Goal: Navigation & Orientation: Find specific page/section

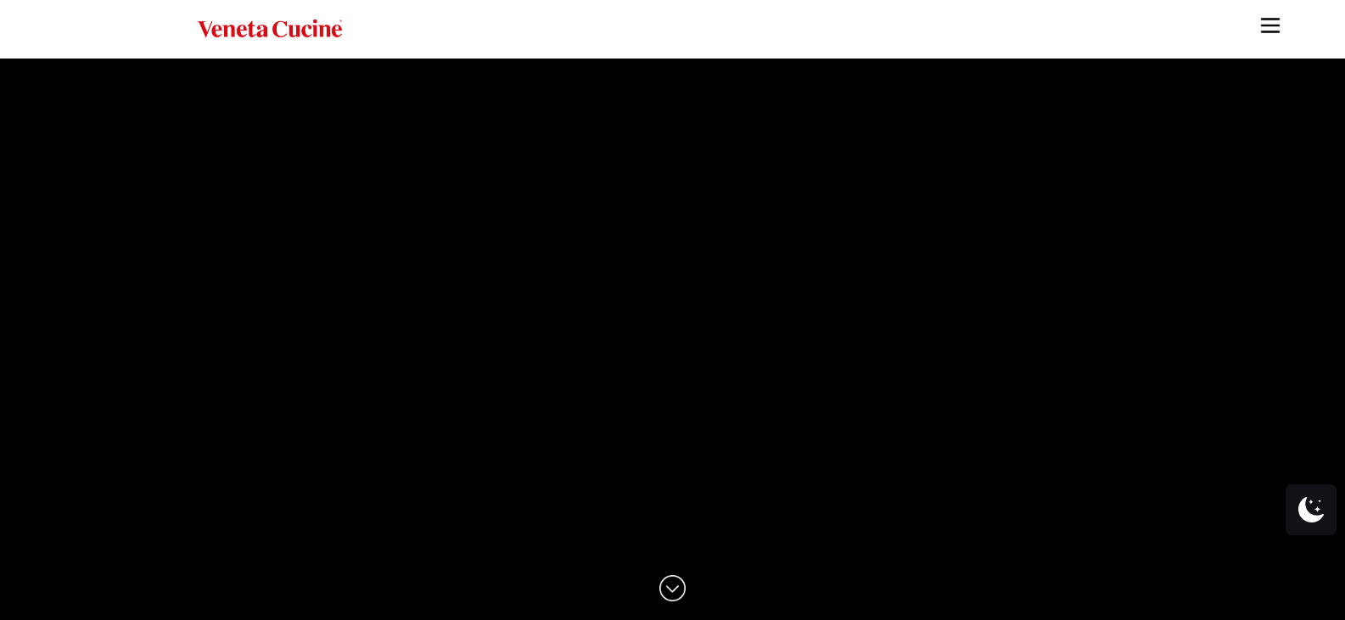
drag, startPoint x: 1269, startPoint y: 20, endPoint x: 1259, endPoint y: 26, distance: 12.2
click at [1269, 20] on img "Site" at bounding box center [1270, 25] width 25 height 25
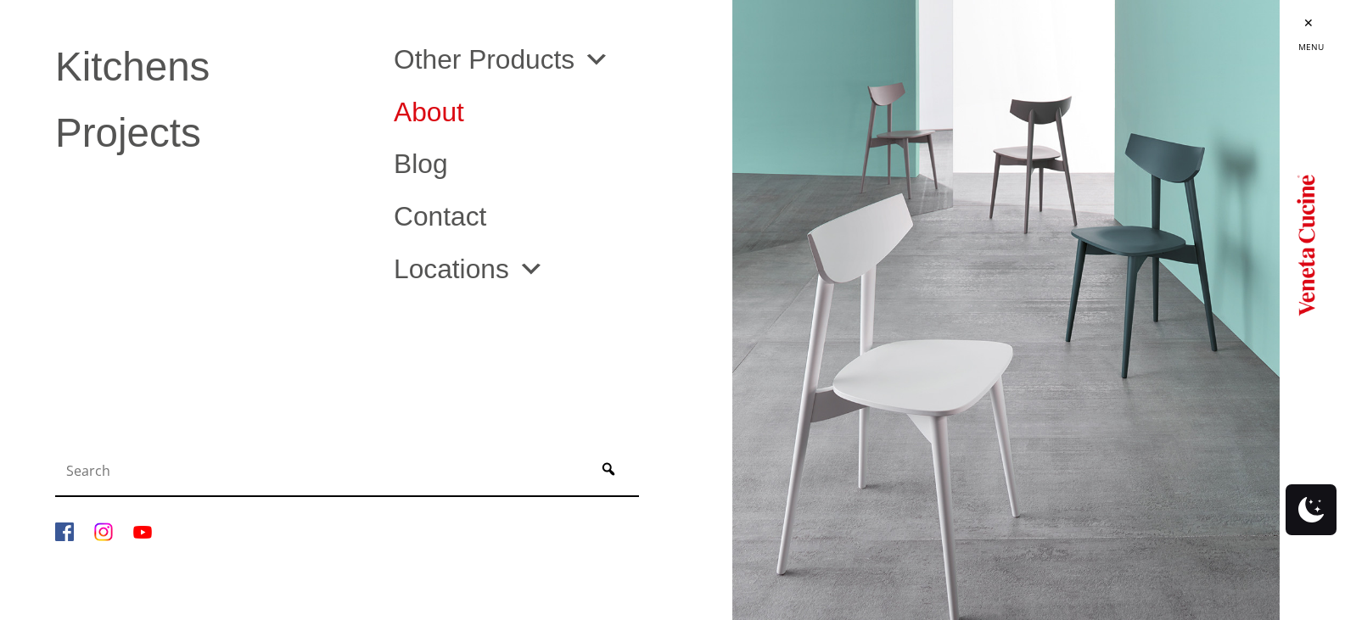
click at [433, 111] on link "About" at bounding box center [550, 112] width 313 height 27
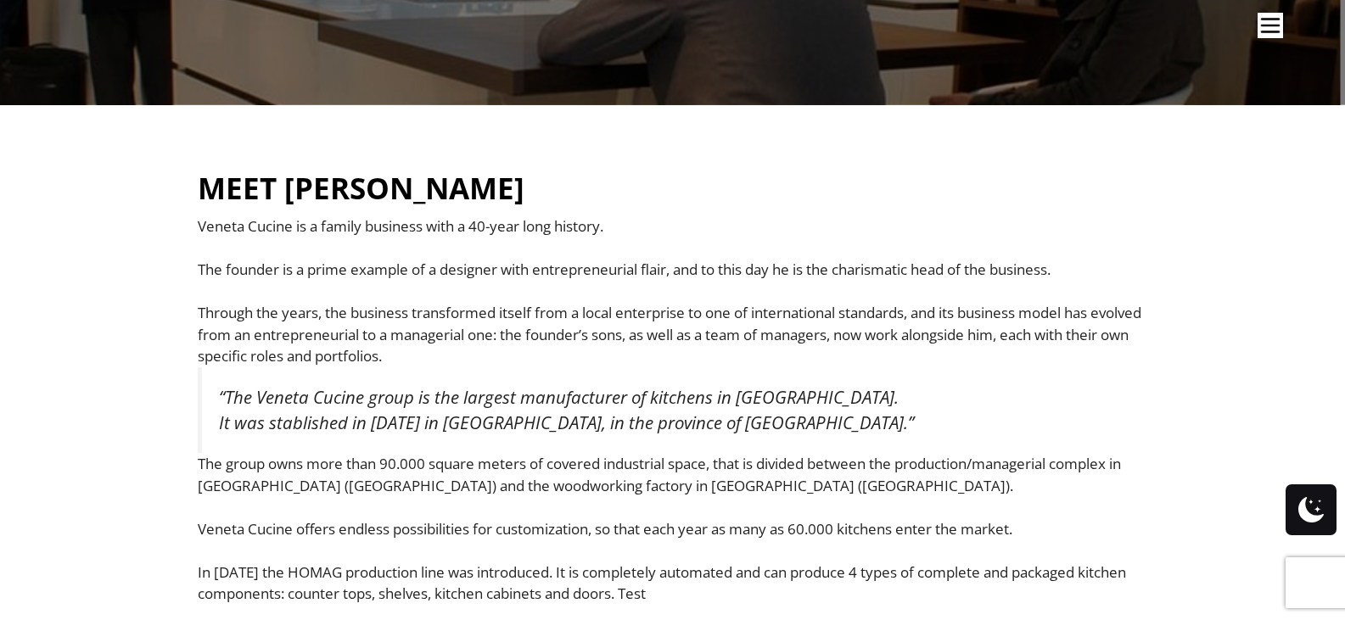
scroll to position [340, 0]
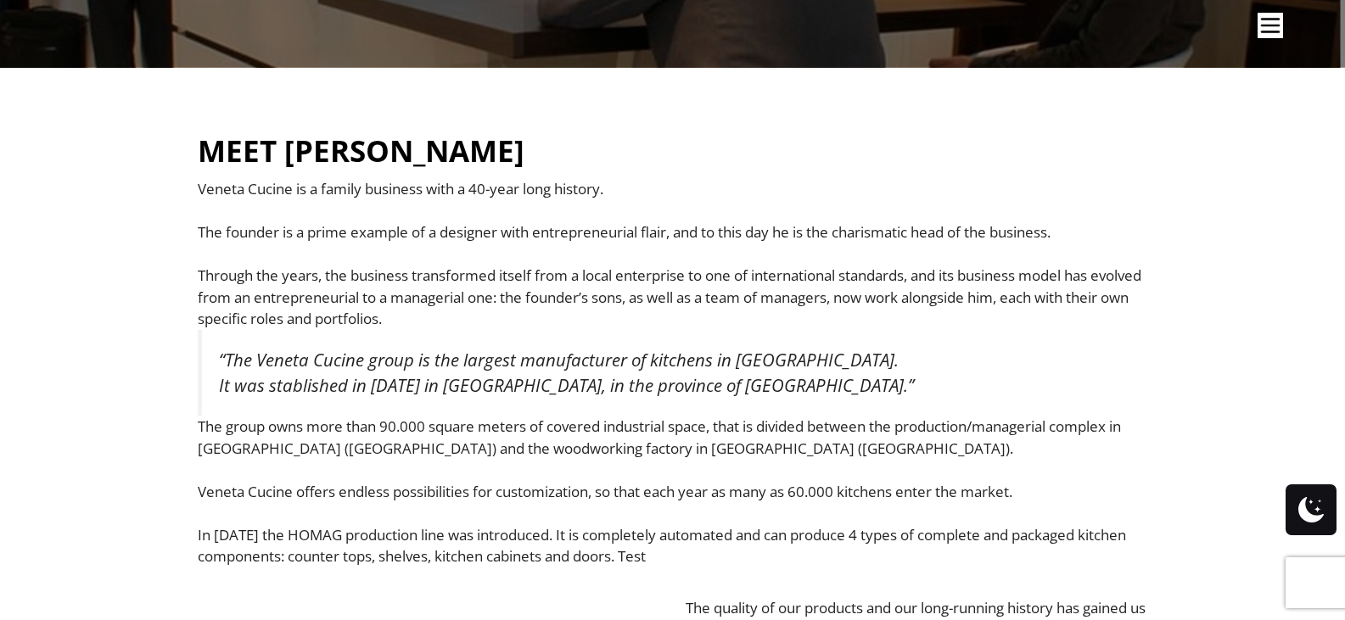
drag, startPoint x: 418, startPoint y: 384, endPoint x: 165, endPoint y: 343, distance: 257.0
click at [166, 343] on ul "Kitchens Projects Other Products Bathrooms Closets Italian Doors About Blog Con…" at bounding box center [672, 310] width 1345 height 620
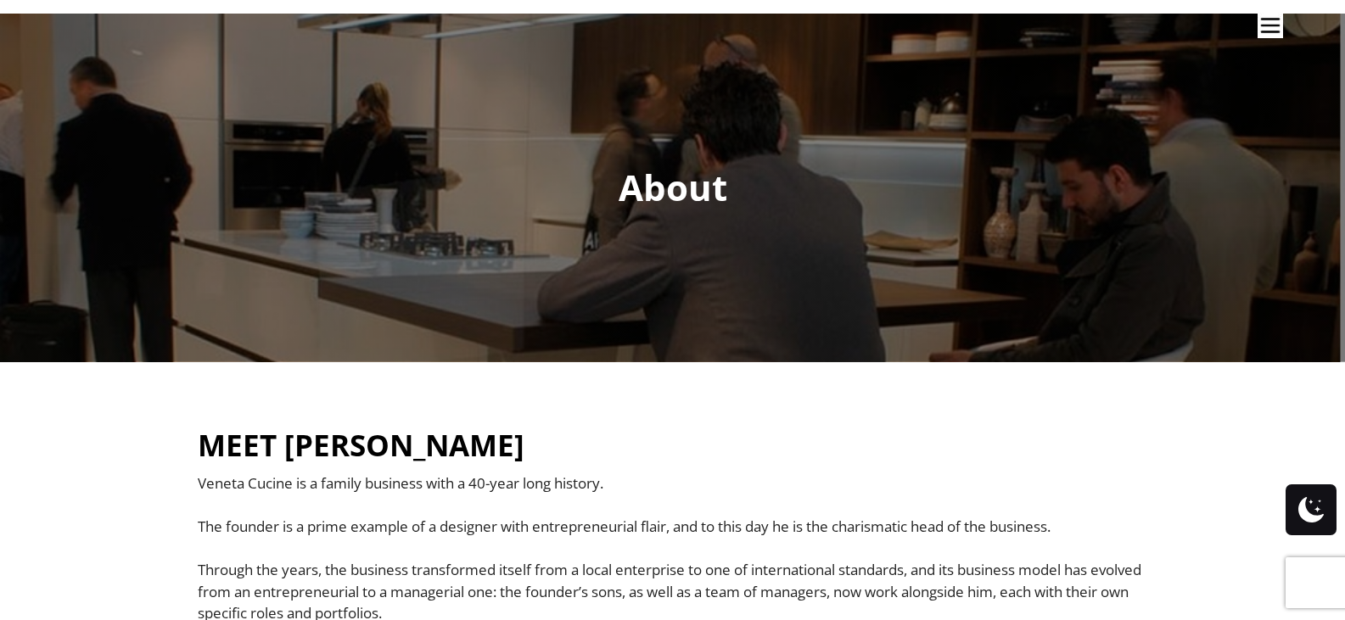
scroll to position [0, 0]
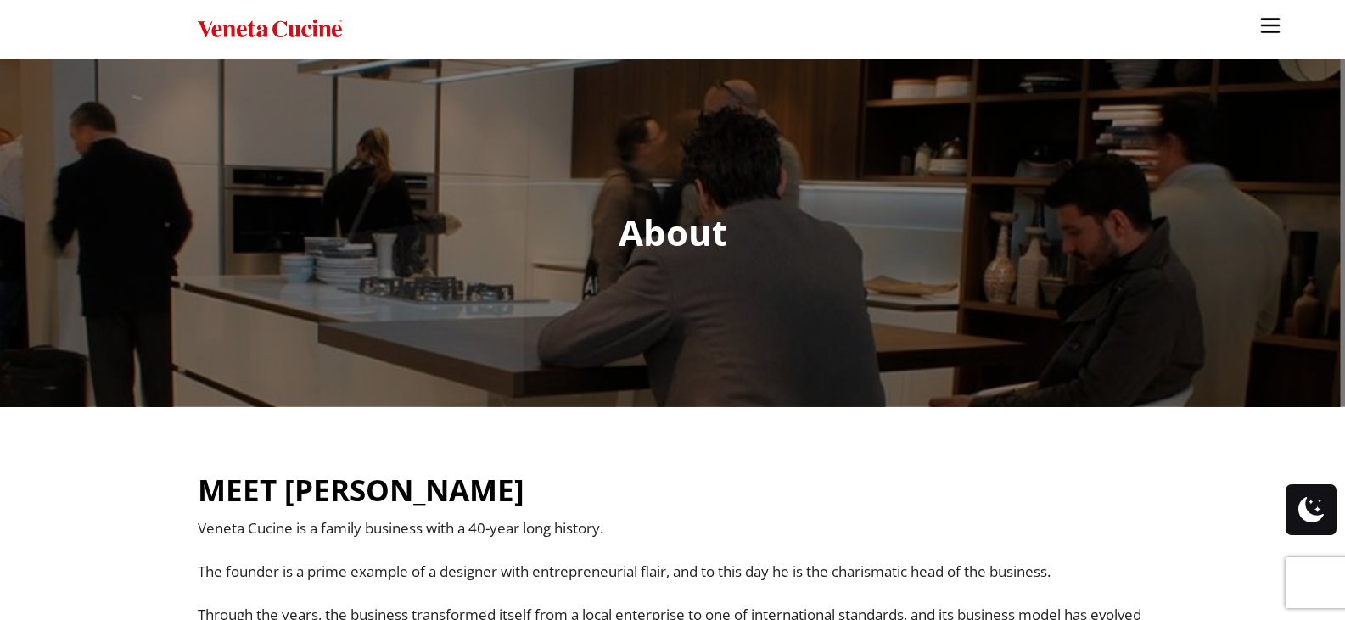
click at [1267, 27] on img "Site" at bounding box center [1270, 25] width 25 height 25
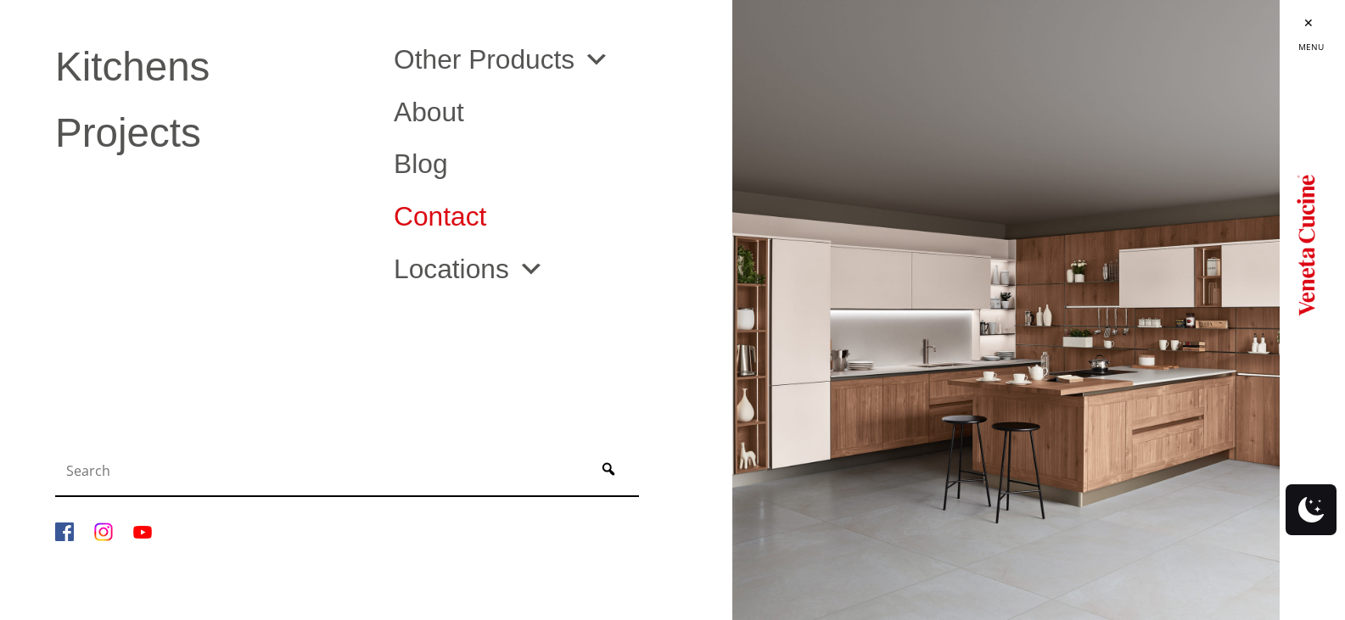
click at [429, 219] on link "Contact" at bounding box center [550, 217] width 313 height 27
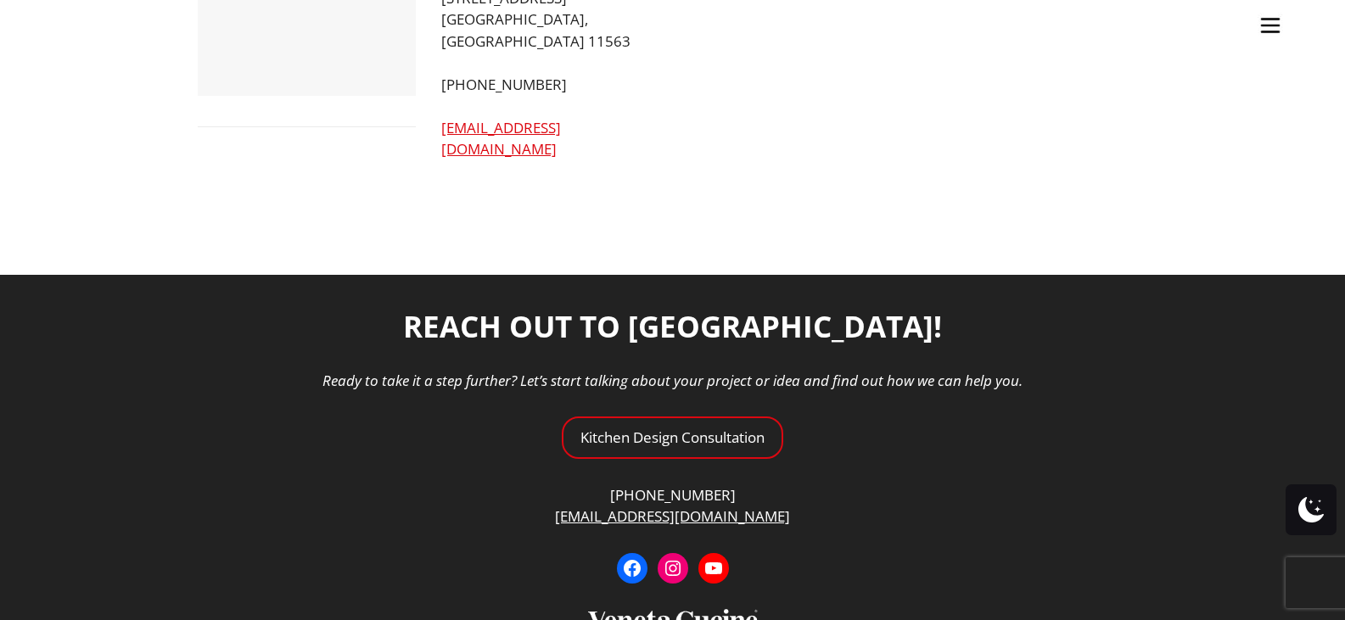
scroll to position [2209, 0]
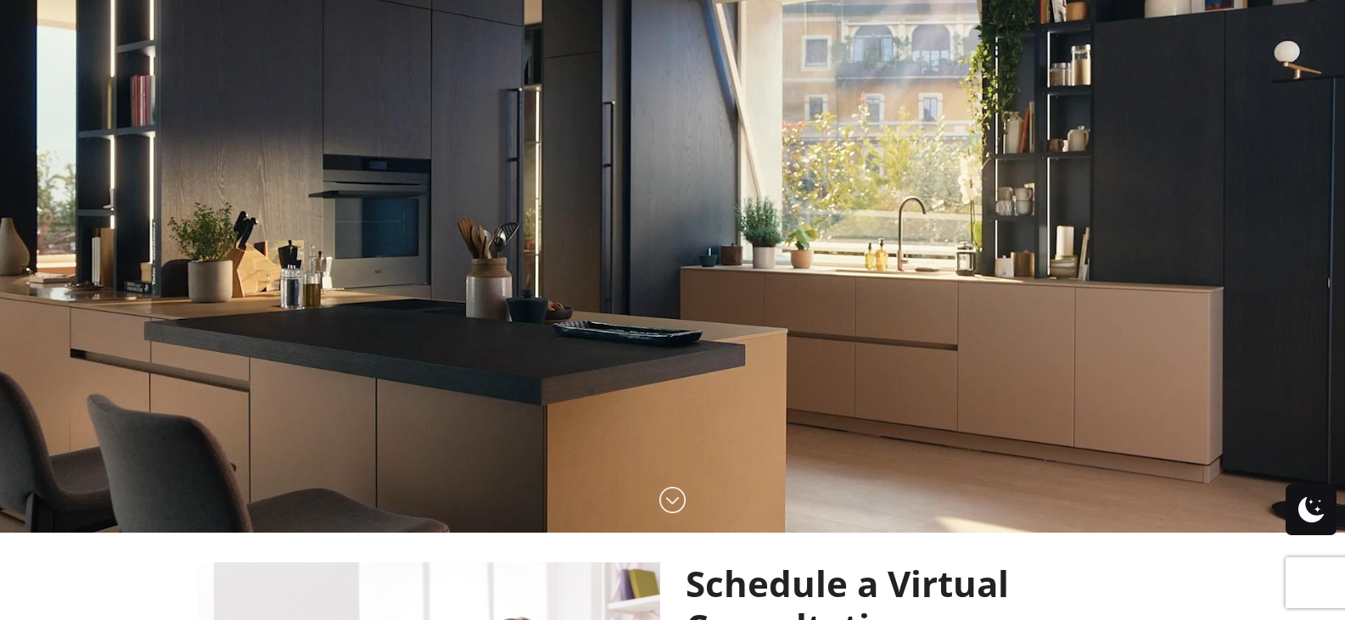
scroll to position [85, 0]
